Goal: Task Accomplishment & Management: Manage account settings

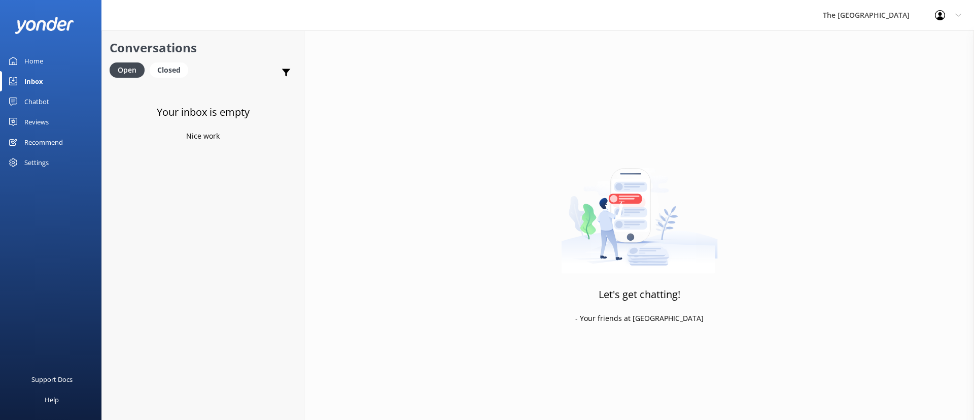
click at [182, 68] on div "Closed" at bounding box center [169, 69] width 39 height 15
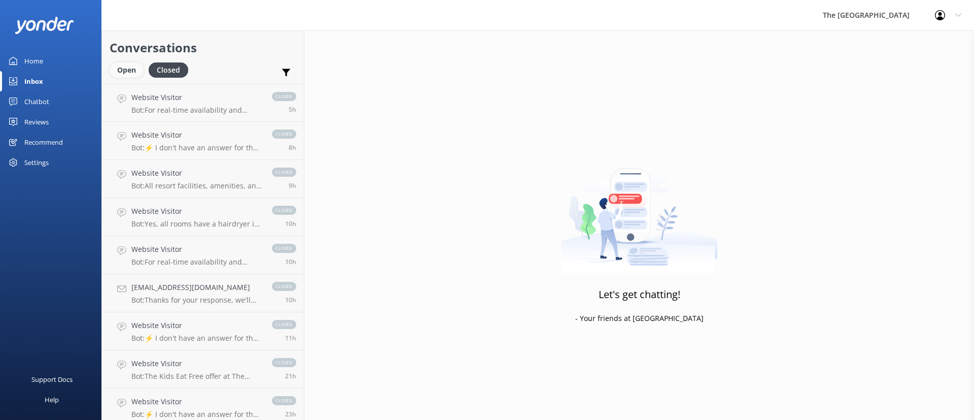
click at [135, 73] on div "Open" at bounding box center [127, 69] width 34 height 15
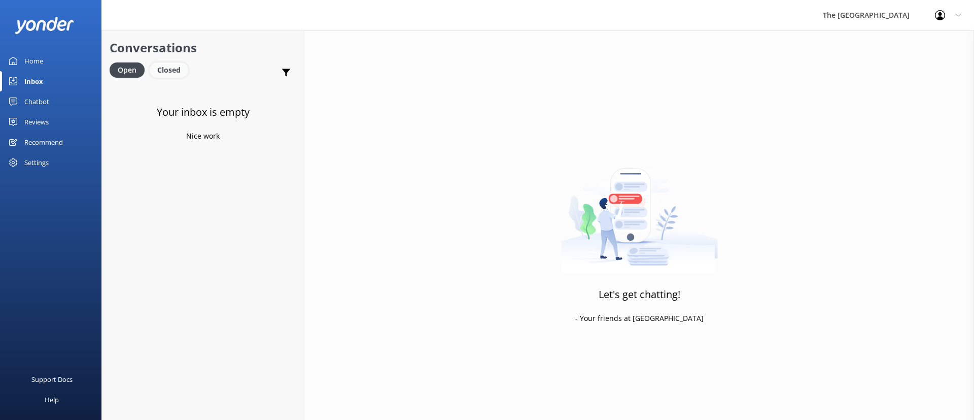
click at [167, 76] on div "Closed" at bounding box center [169, 69] width 39 height 15
click at [135, 69] on div "Open" at bounding box center [127, 69] width 34 height 15
